Goal: Check status: Check status

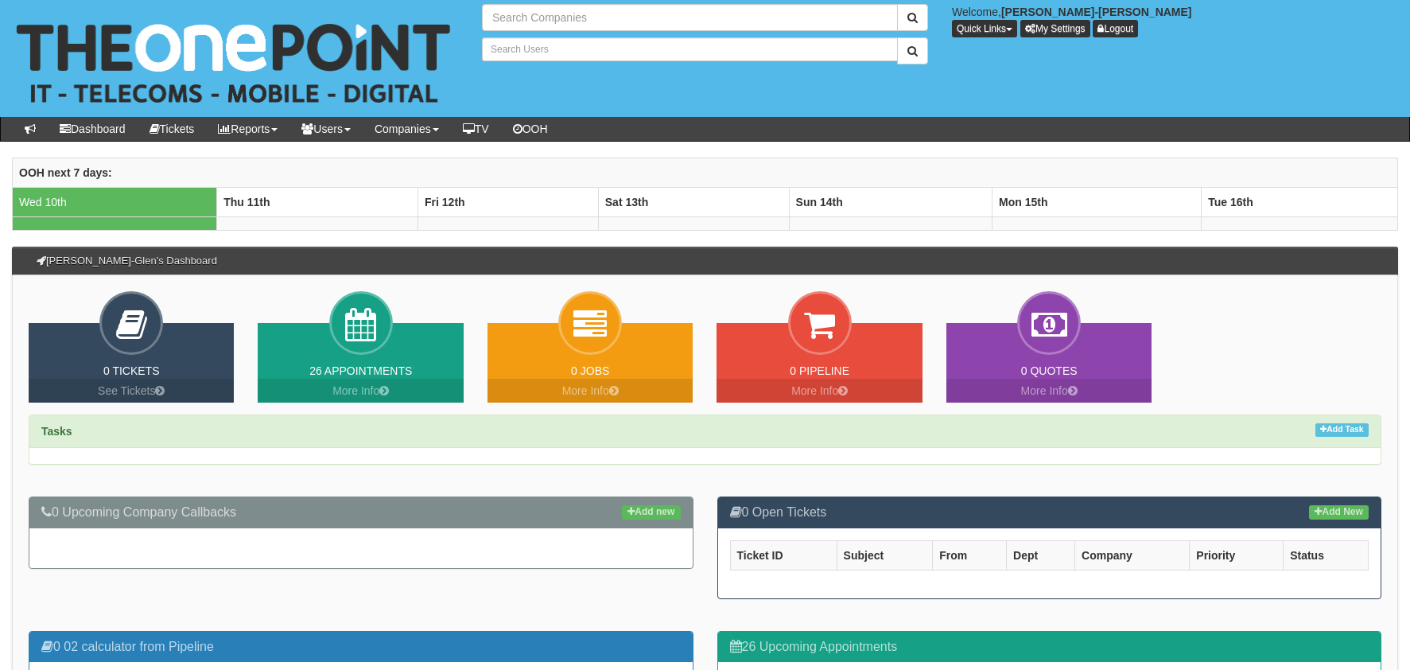
type input "Search Companies"
type input "Search Users"
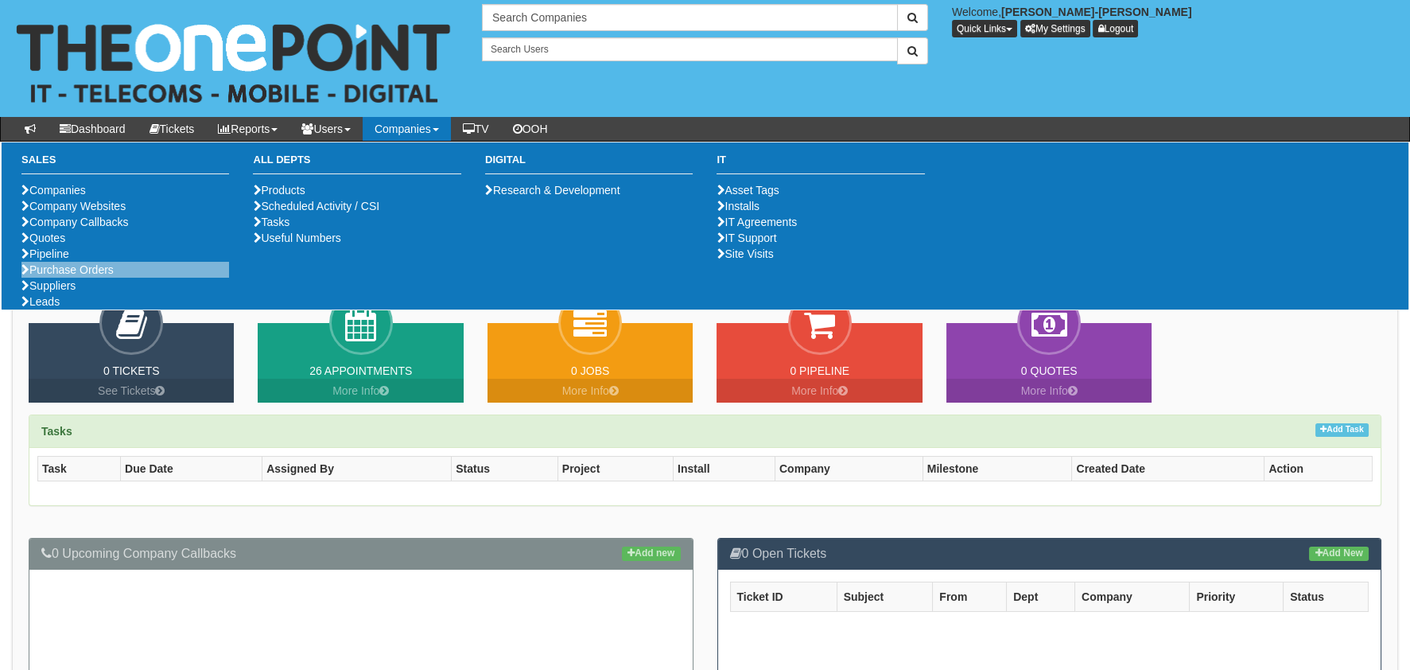
click at [89, 278] on li "Purchase Orders" at bounding box center [125, 270] width 208 height 16
click at [89, 276] on link "Purchase Orders" at bounding box center [67, 269] width 92 height 13
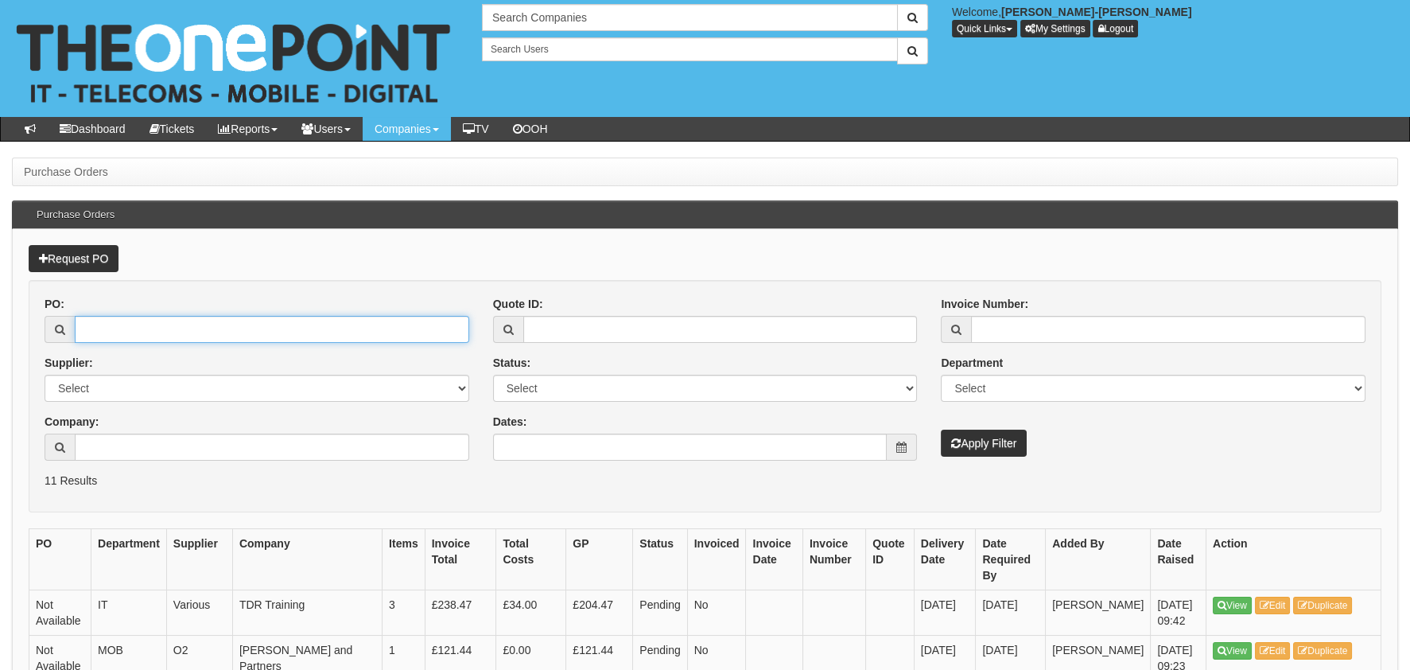
drag, startPoint x: 105, startPoint y: 332, endPoint x: 413, endPoint y: 331, distance: 307.8
click at [105, 332] on input "PO:" at bounding box center [272, 329] width 394 height 27
paste input "19493"
type input "19493"
click at [1022, 443] on button "Apply Filter" at bounding box center [984, 442] width 86 height 27
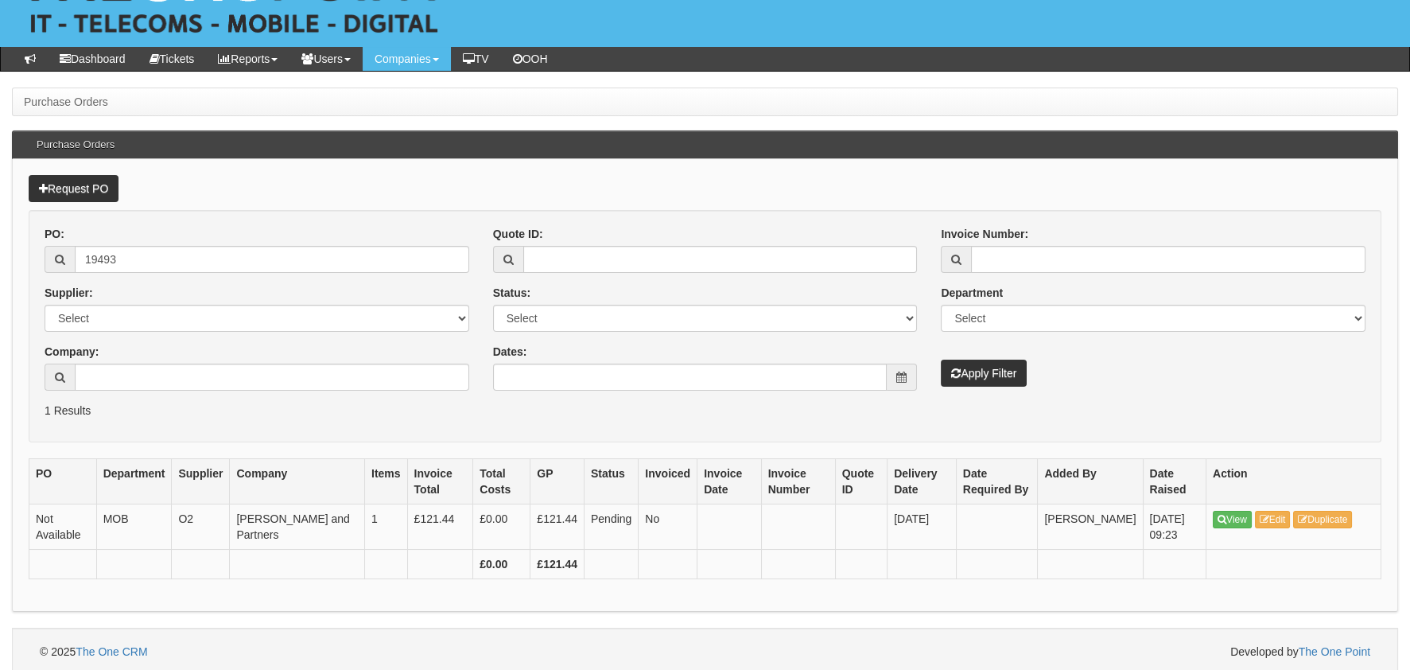
scroll to position [74, 0]
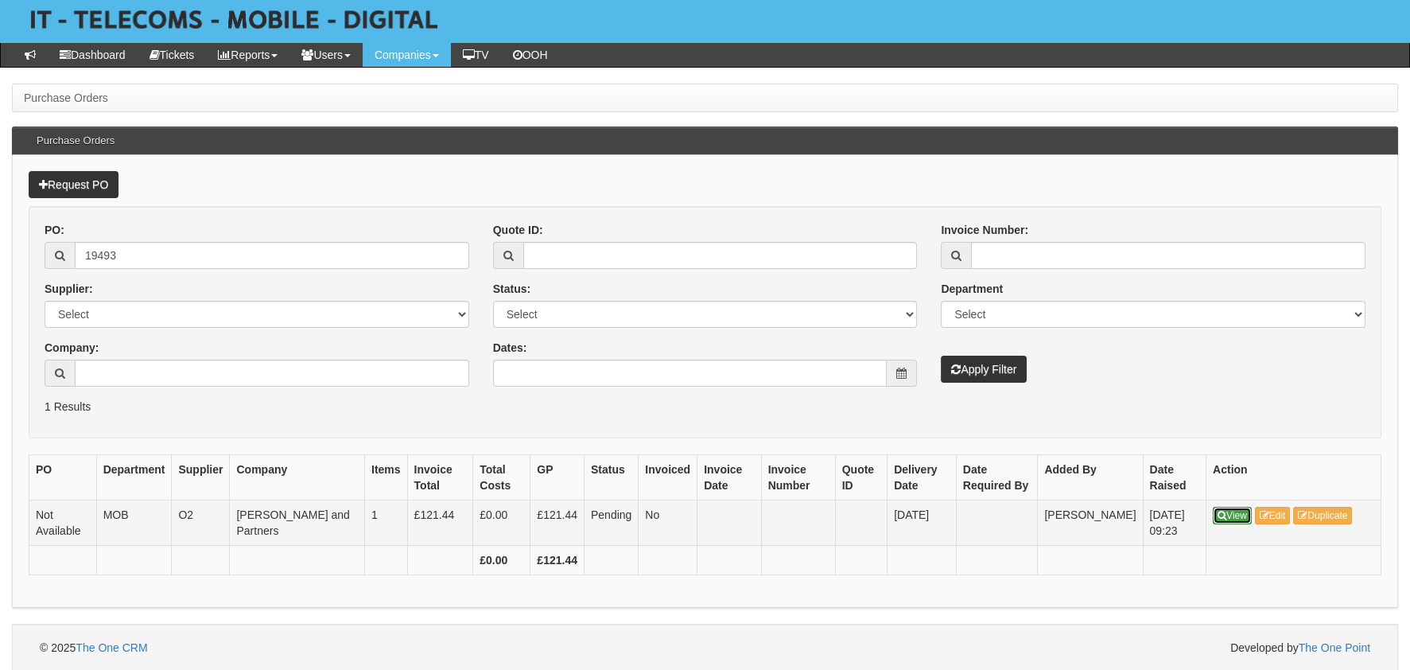
click at [1223, 511] on icon at bounding box center [1222, 516] width 9 height 10
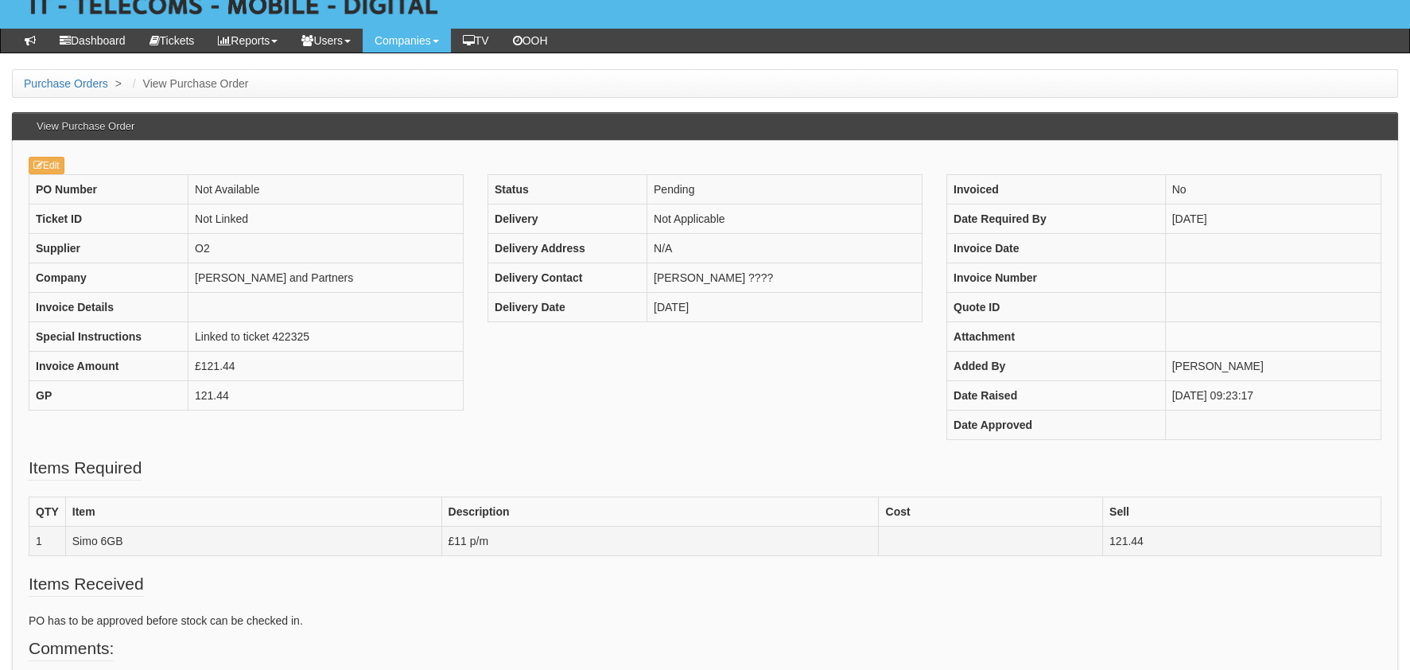
scroll to position [76, 0]
